Goal: Find specific page/section

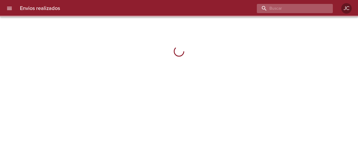
click at [310, 10] on input "buscar" at bounding box center [290, 8] width 67 height 9
paste input "9491418"
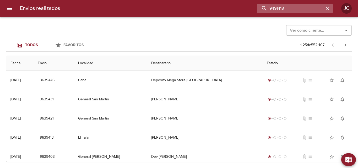
type input "9491418"
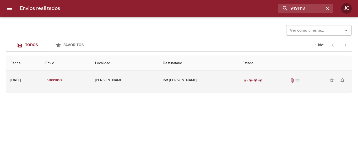
click at [206, 86] on td "Ret [PERSON_NAME]" at bounding box center [198, 80] width 80 height 19
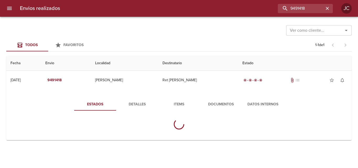
click at [210, 102] on span "Documentos" at bounding box center [221, 104] width 36 height 7
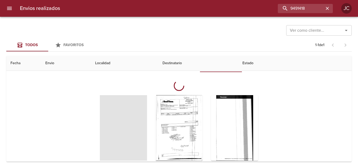
scroll to position [52, 0]
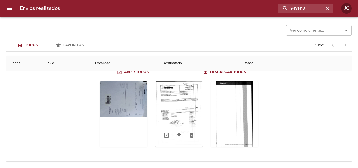
drag, startPoint x: 203, startPoint y: 102, endPoint x: 191, endPoint y: 104, distance: 11.4
click at [202, 102] on div "Tabla de envíos del cliente" at bounding box center [179, 114] width 215 height 74
click at [191, 104] on div "Tabla de envíos del cliente" at bounding box center [178, 113] width 47 height 65
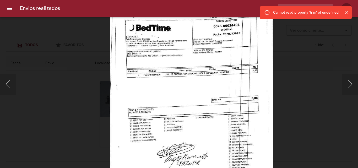
click at [211, 130] on img "Lightbox" at bounding box center [191, 121] width 163 height 232
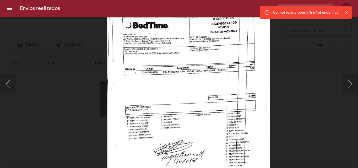
click at [281, 67] on div "Lightbox" at bounding box center [179, 84] width 358 height 168
